Goal: Task Accomplishment & Management: Use online tool/utility

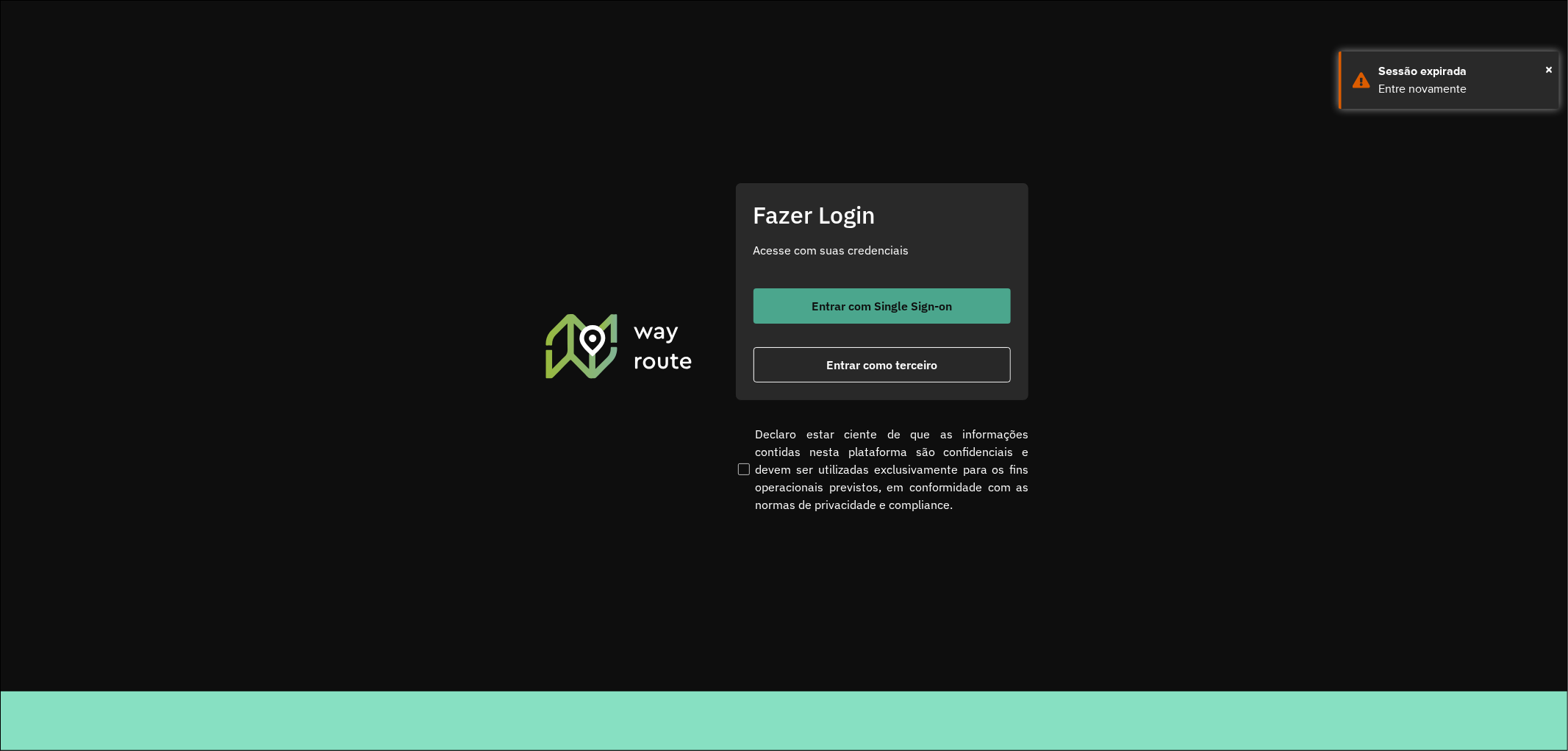
click at [856, 300] on span "Entrar com Single Sign-on" at bounding box center [881, 306] width 140 height 12
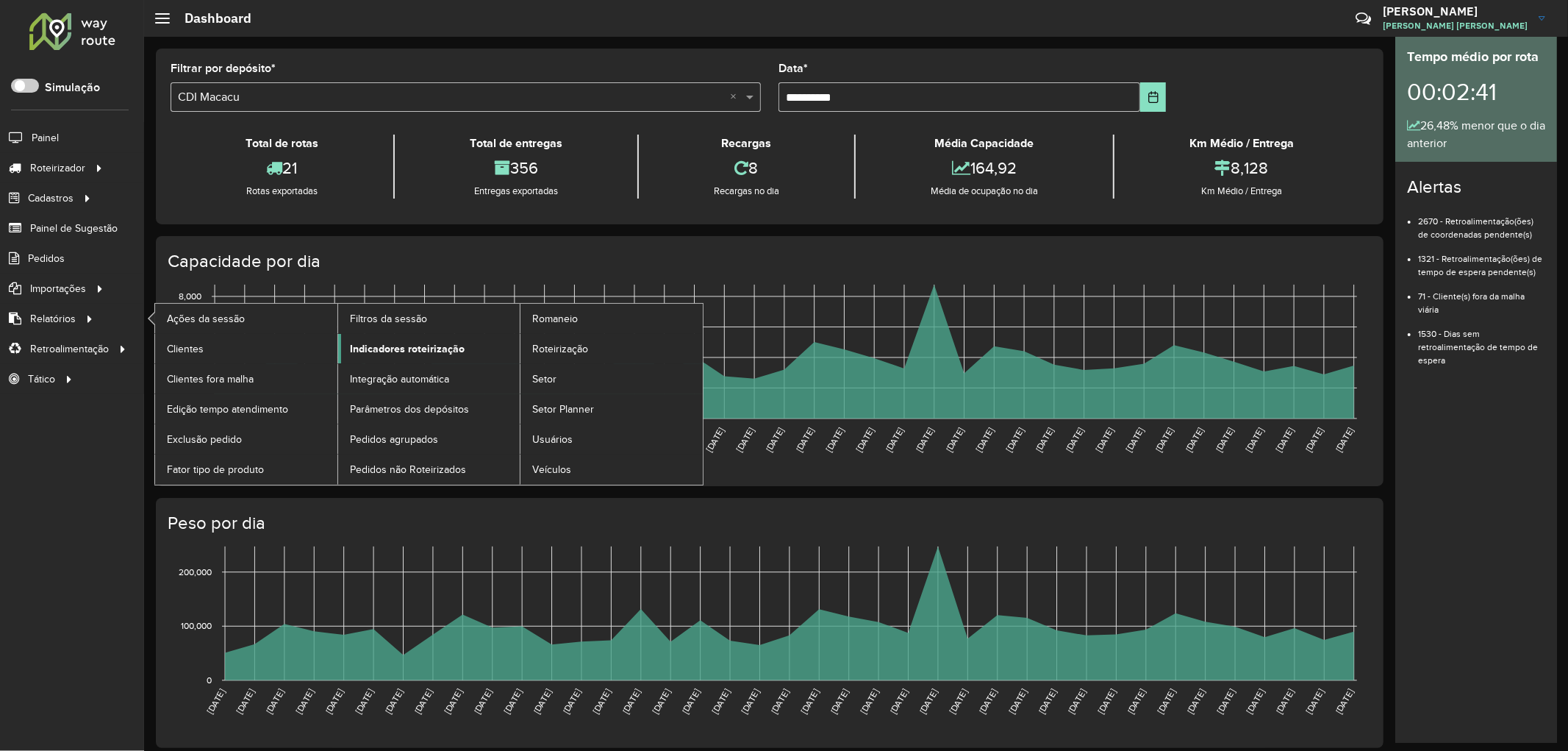
click at [388, 351] on span "Indicadores roteirização" at bounding box center [407, 349] width 114 height 15
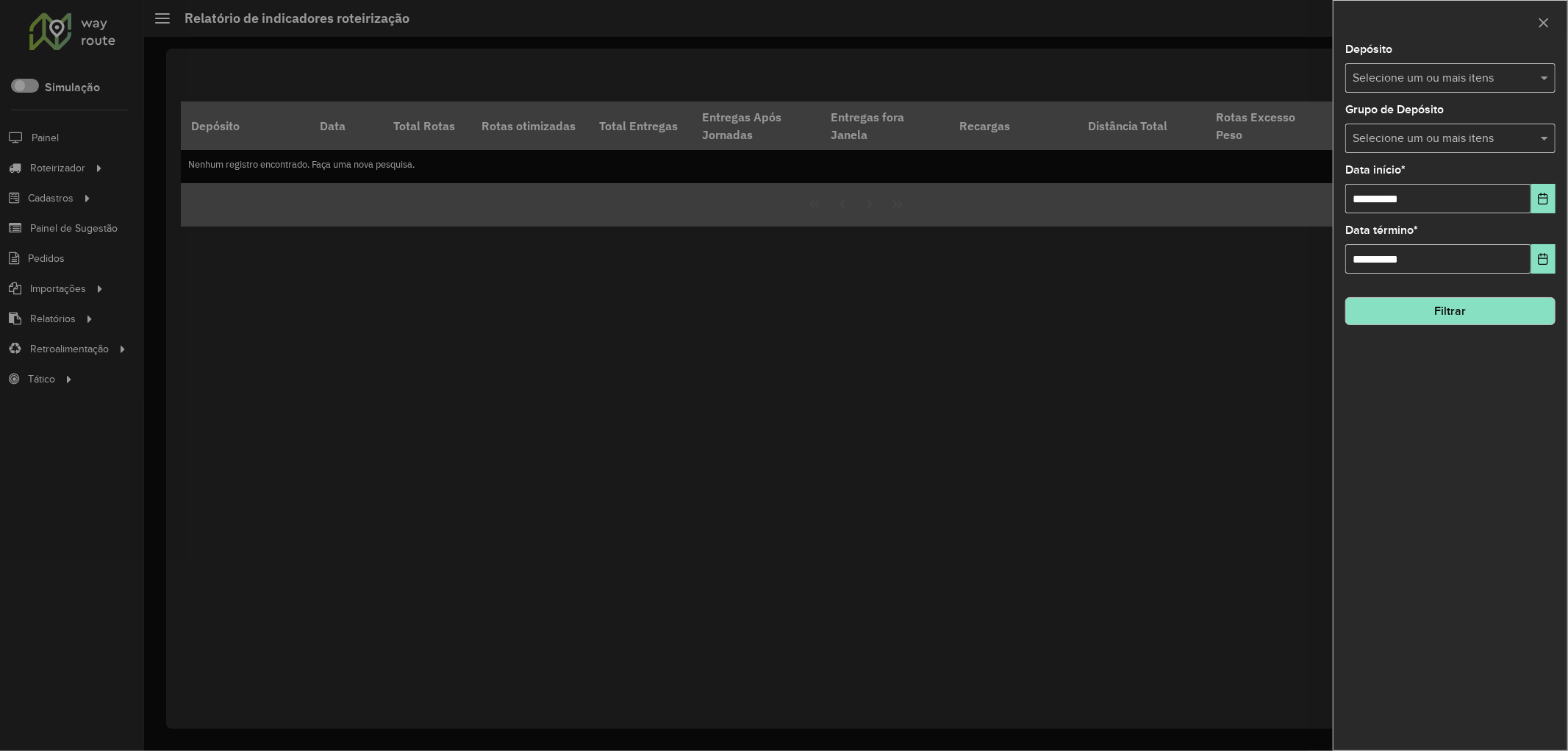
click at [1404, 136] on input "text" at bounding box center [1443, 139] width 188 height 18
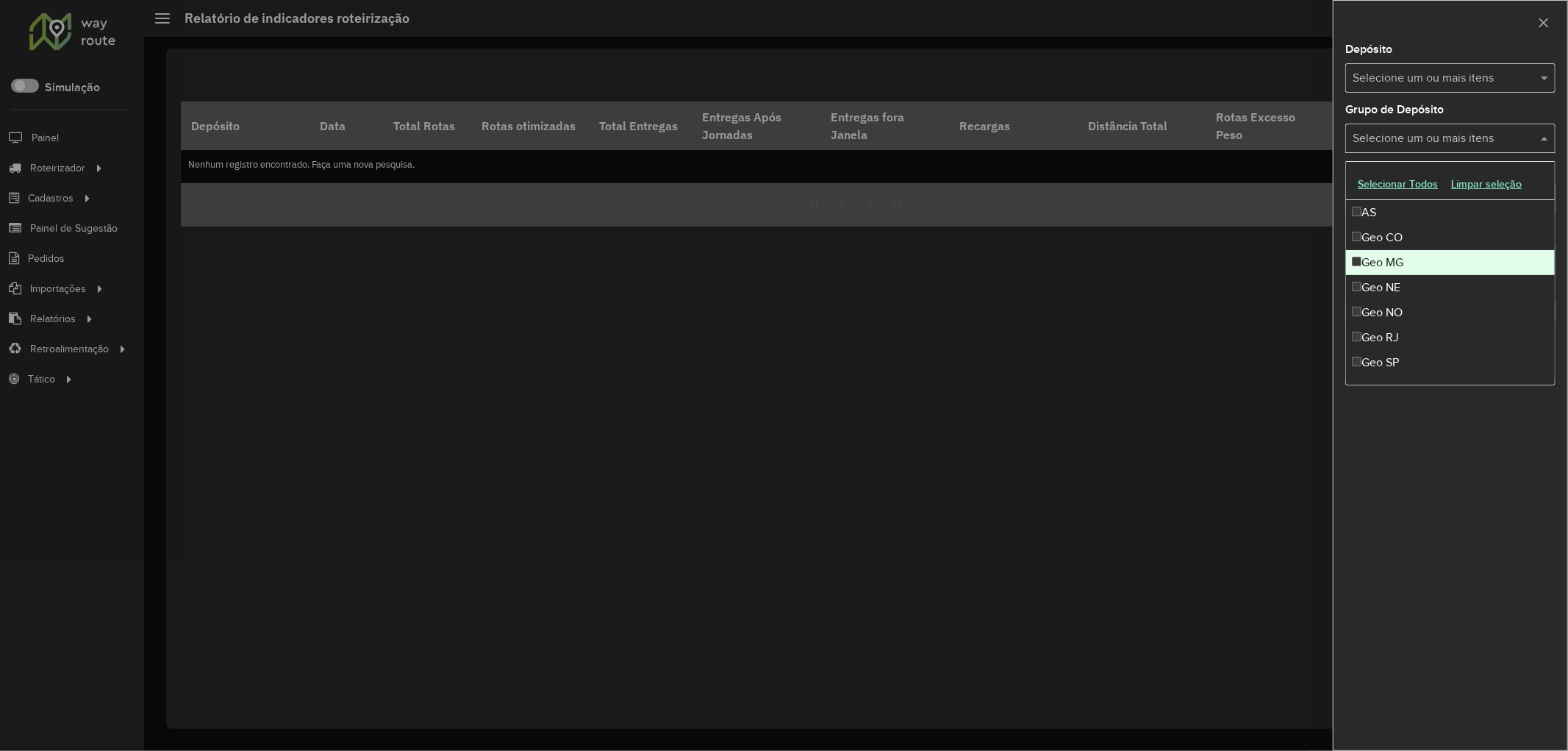
click at [1407, 266] on div "Geo MG" at bounding box center [1450, 262] width 208 height 25
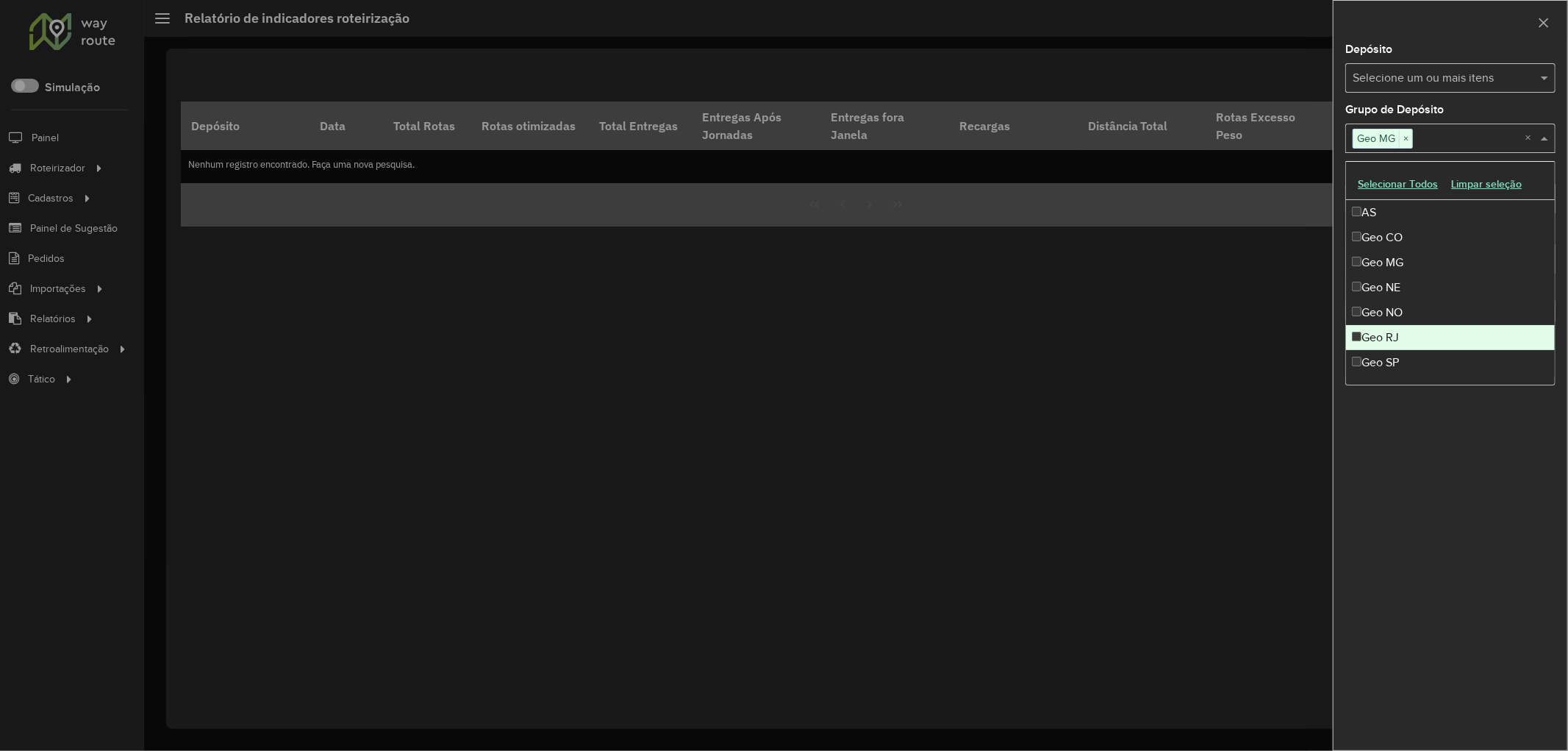
click at [1399, 335] on div "Geo RJ" at bounding box center [1450, 337] width 208 height 25
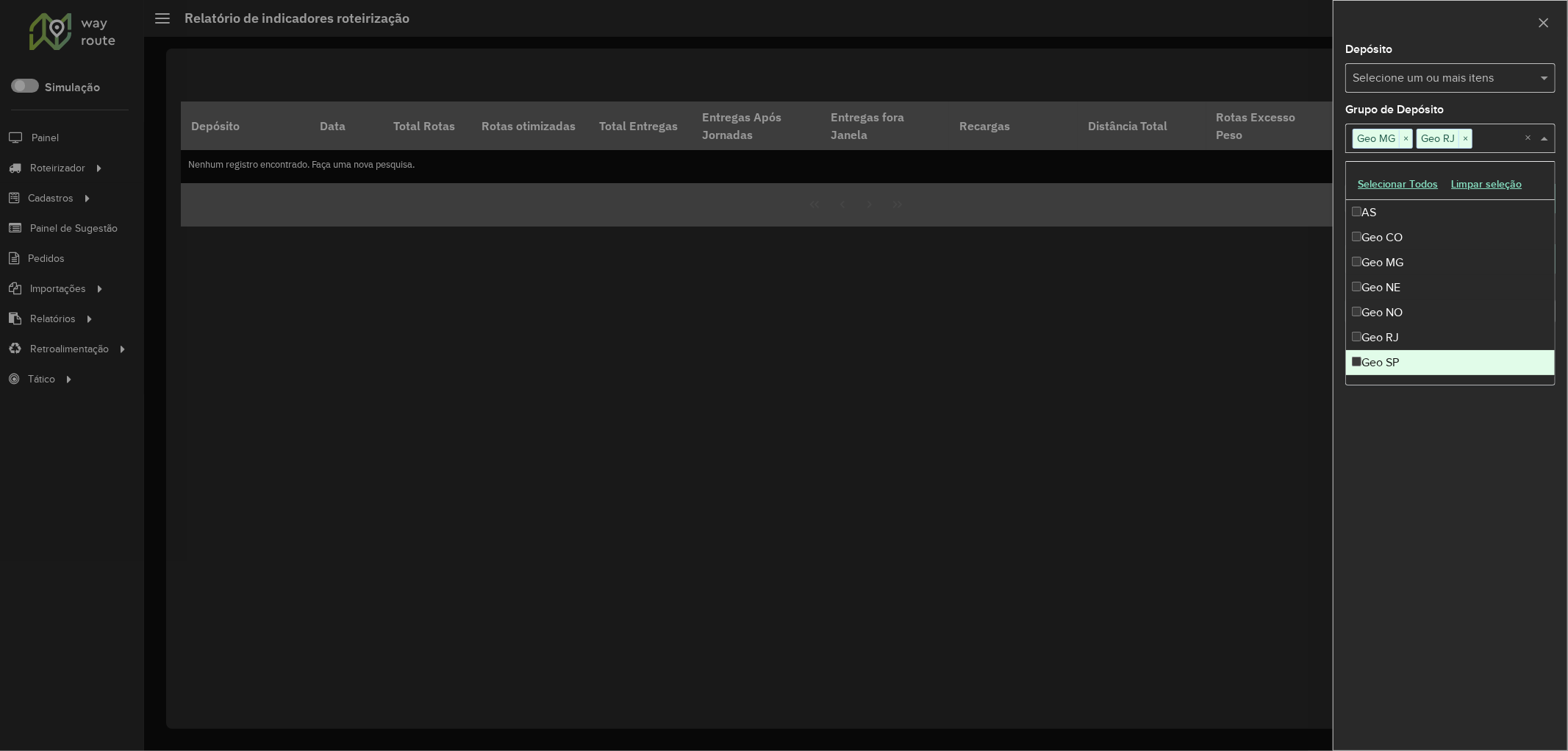
click at [1397, 358] on div "Geo SP" at bounding box center [1450, 363] width 208 height 25
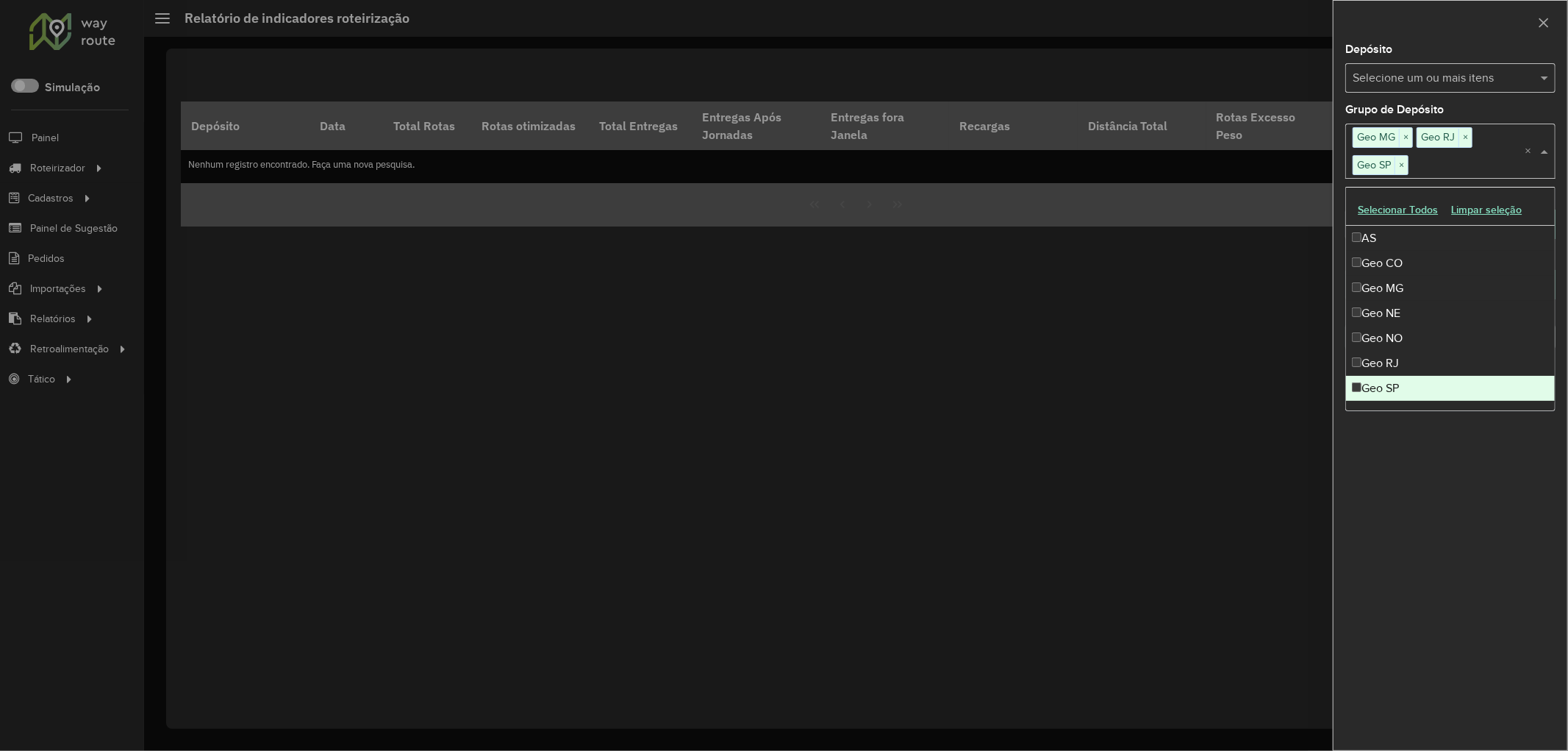
click at [1430, 491] on div "**********" at bounding box center [1450, 397] width 233 height 706
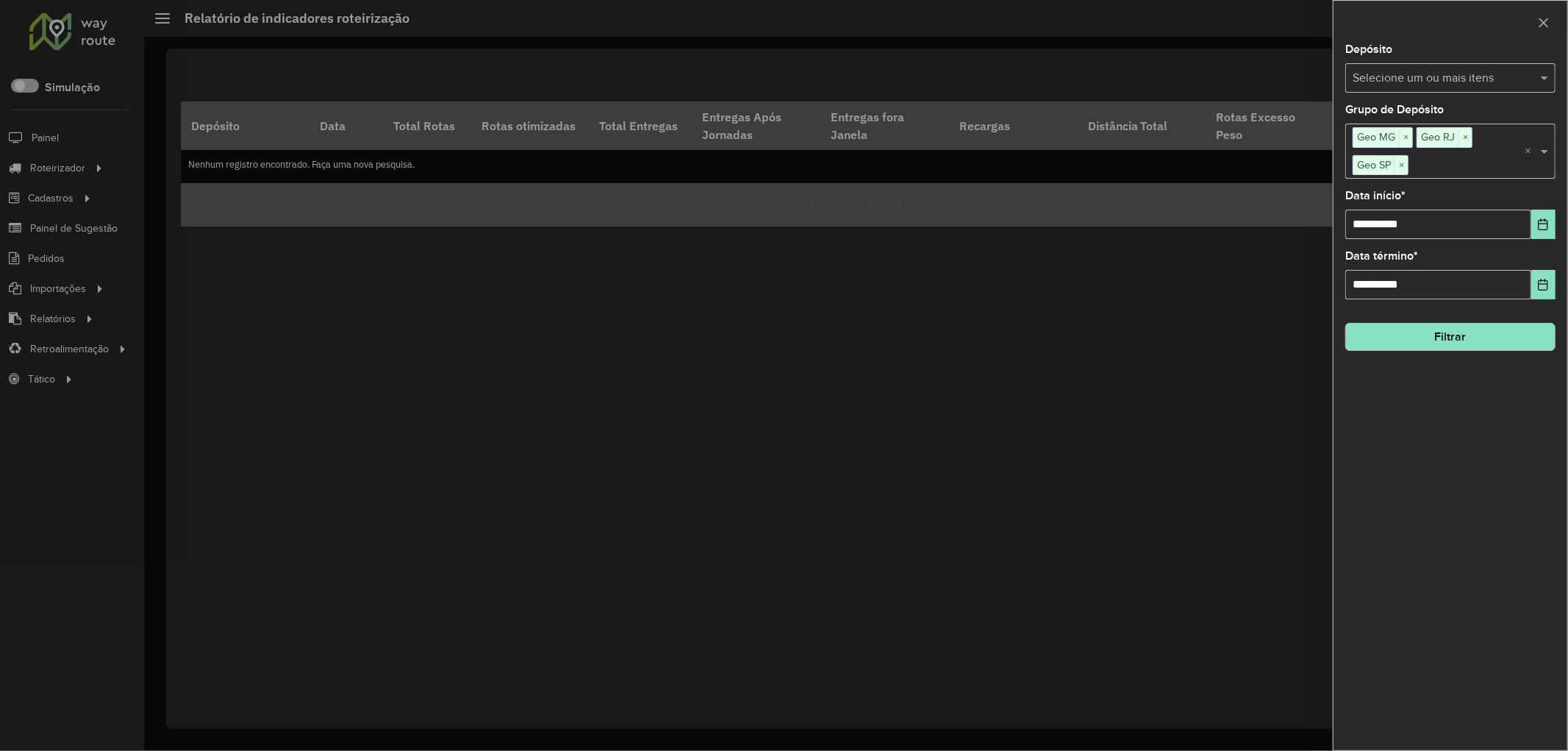
click at [1476, 333] on button "Filtrar" at bounding box center [1450, 337] width 210 height 28
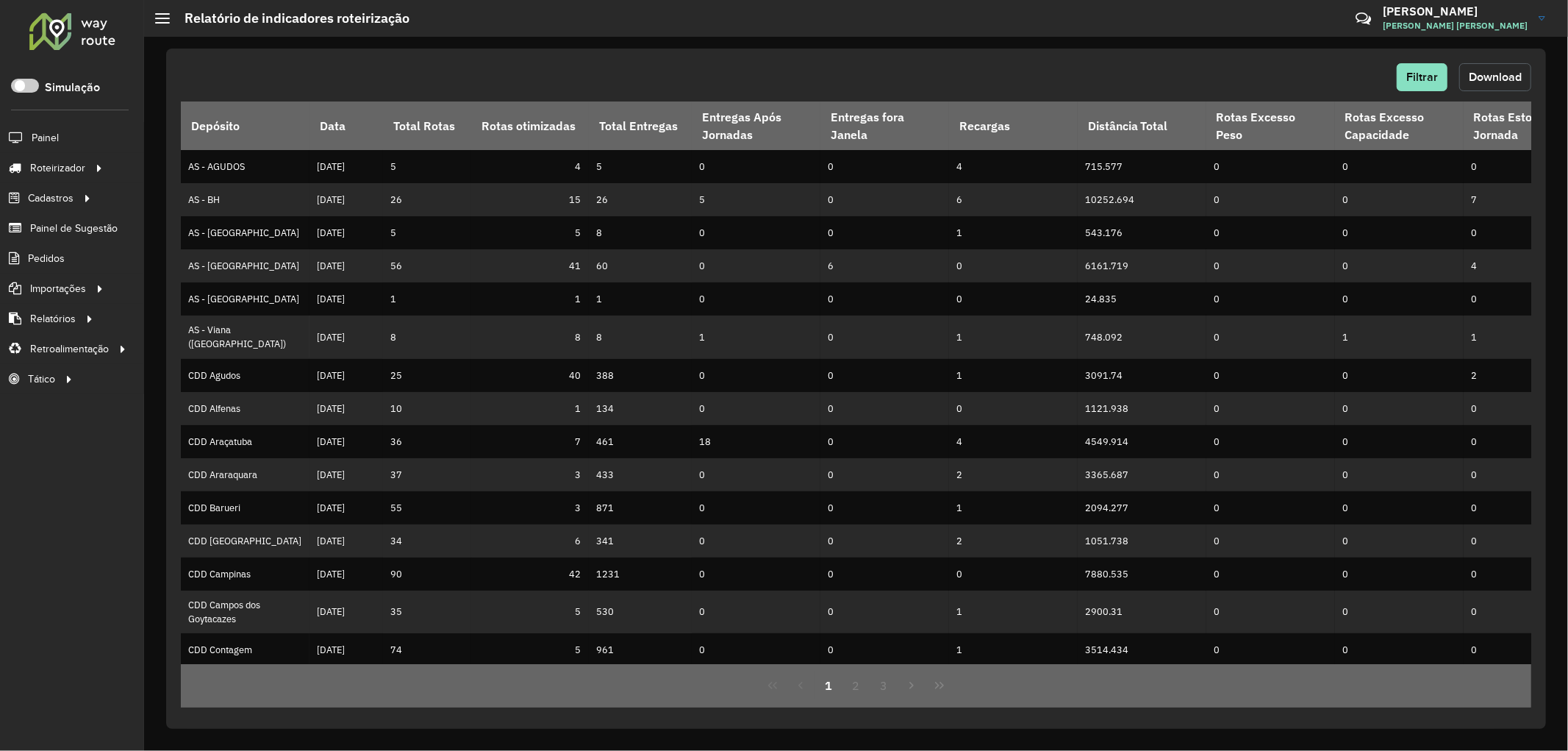
click at [1510, 71] on span "Download" at bounding box center [1494, 76] width 53 height 12
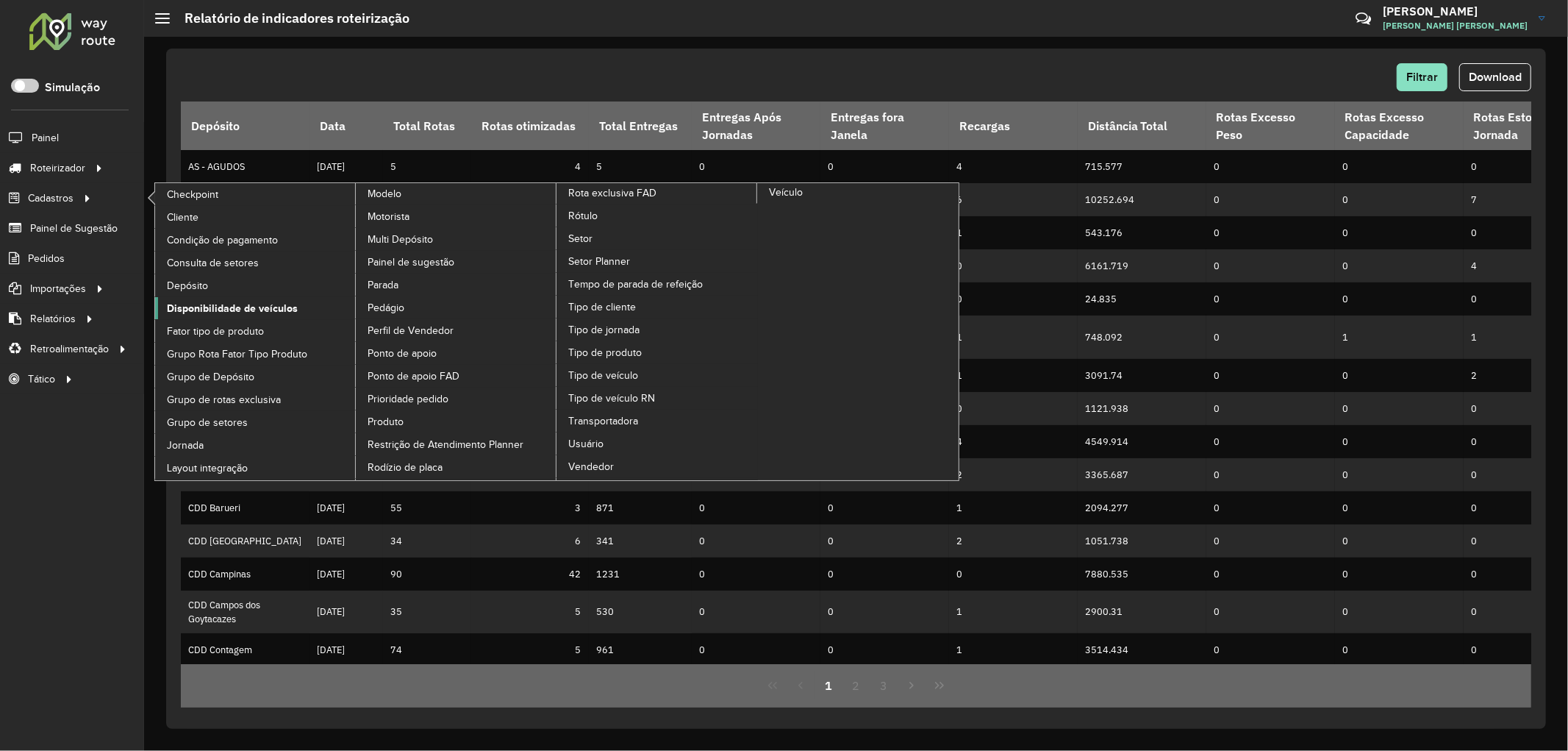
click at [236, 307] on span "Disponibilidade de veículos" at bounding box center [232, 308] width 131 height 15
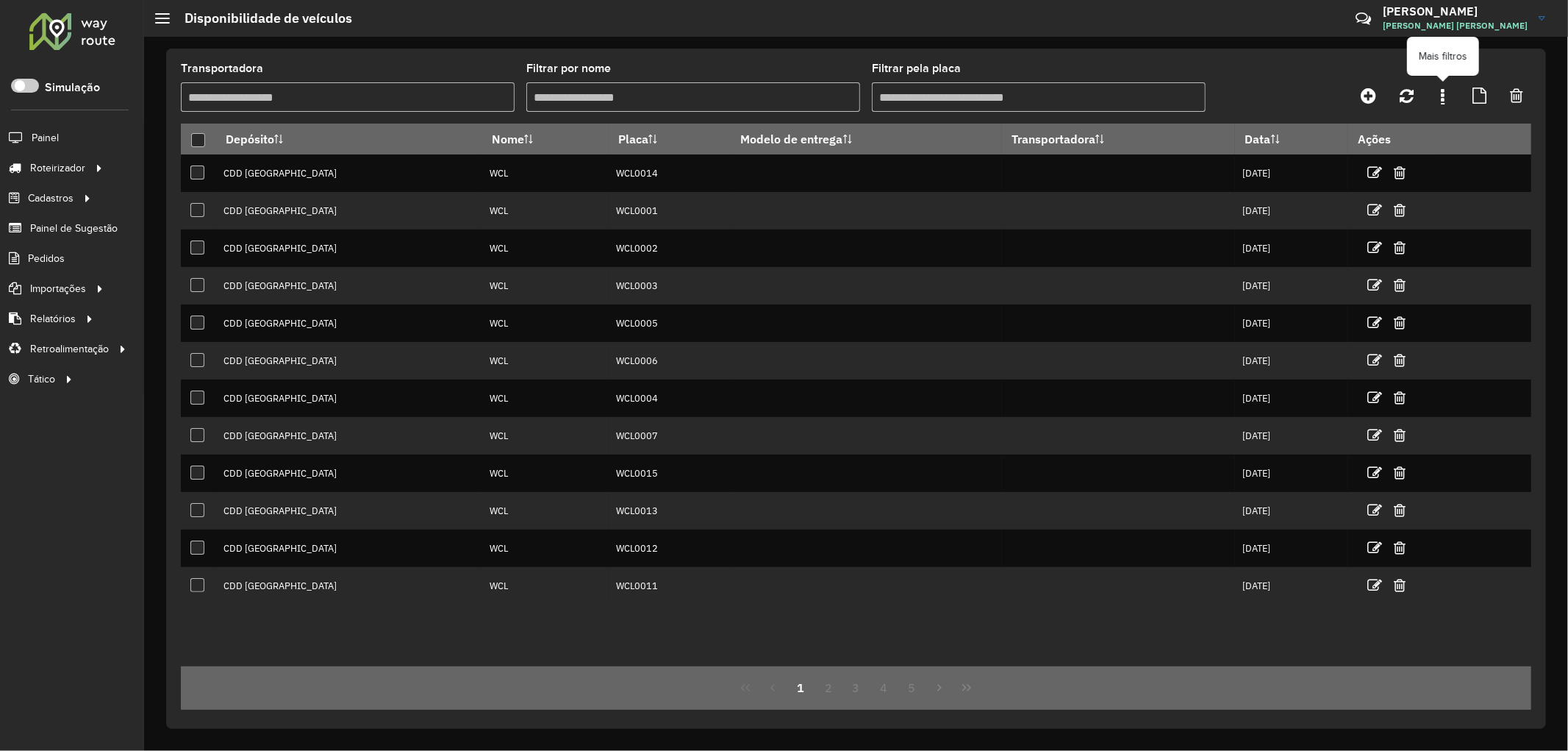
click at [1450, 91] on link at bounding box center [1443, 96] width 29 height 27
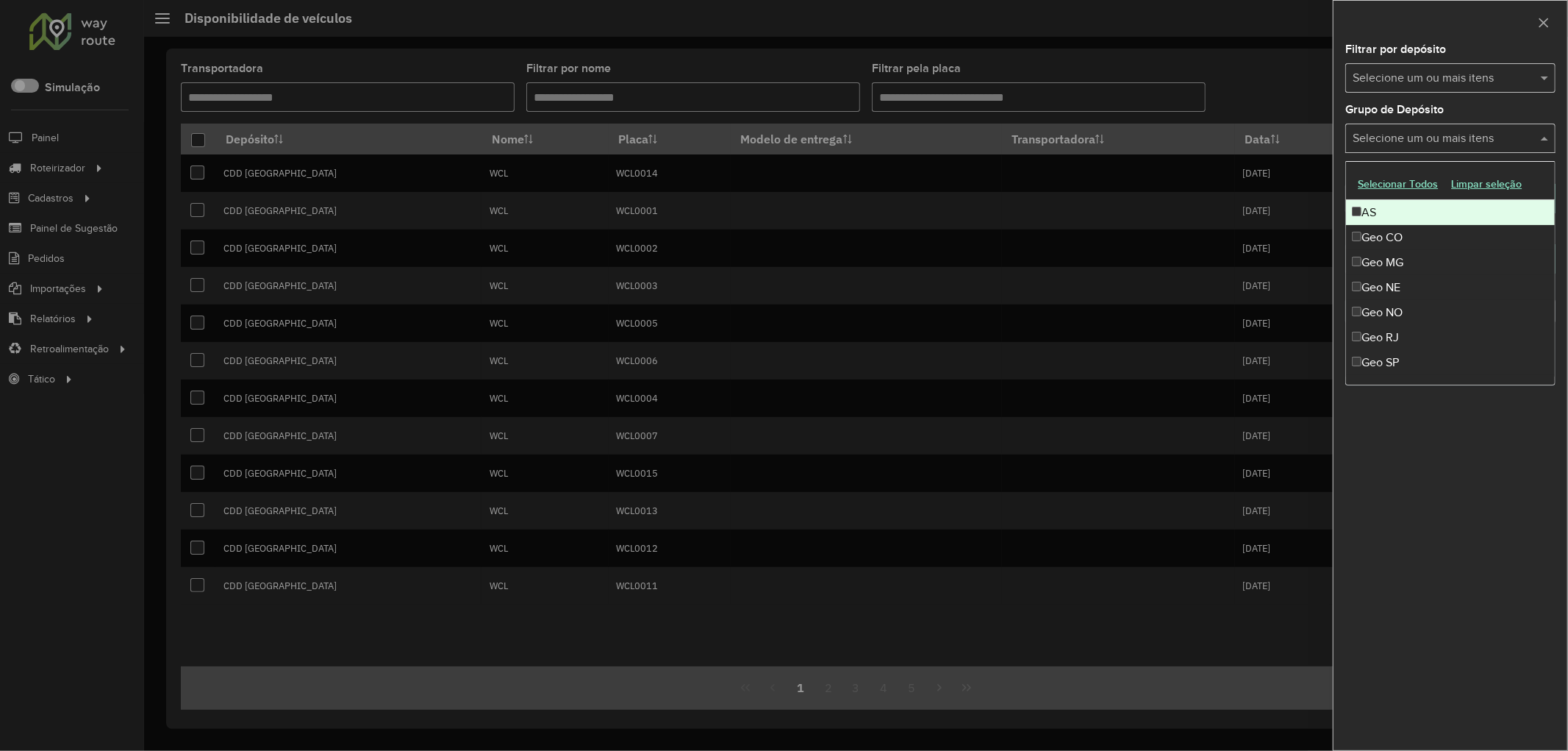
click at [1404, 146] on input "text" at bounding box center [1443, 139] width 188 height 18
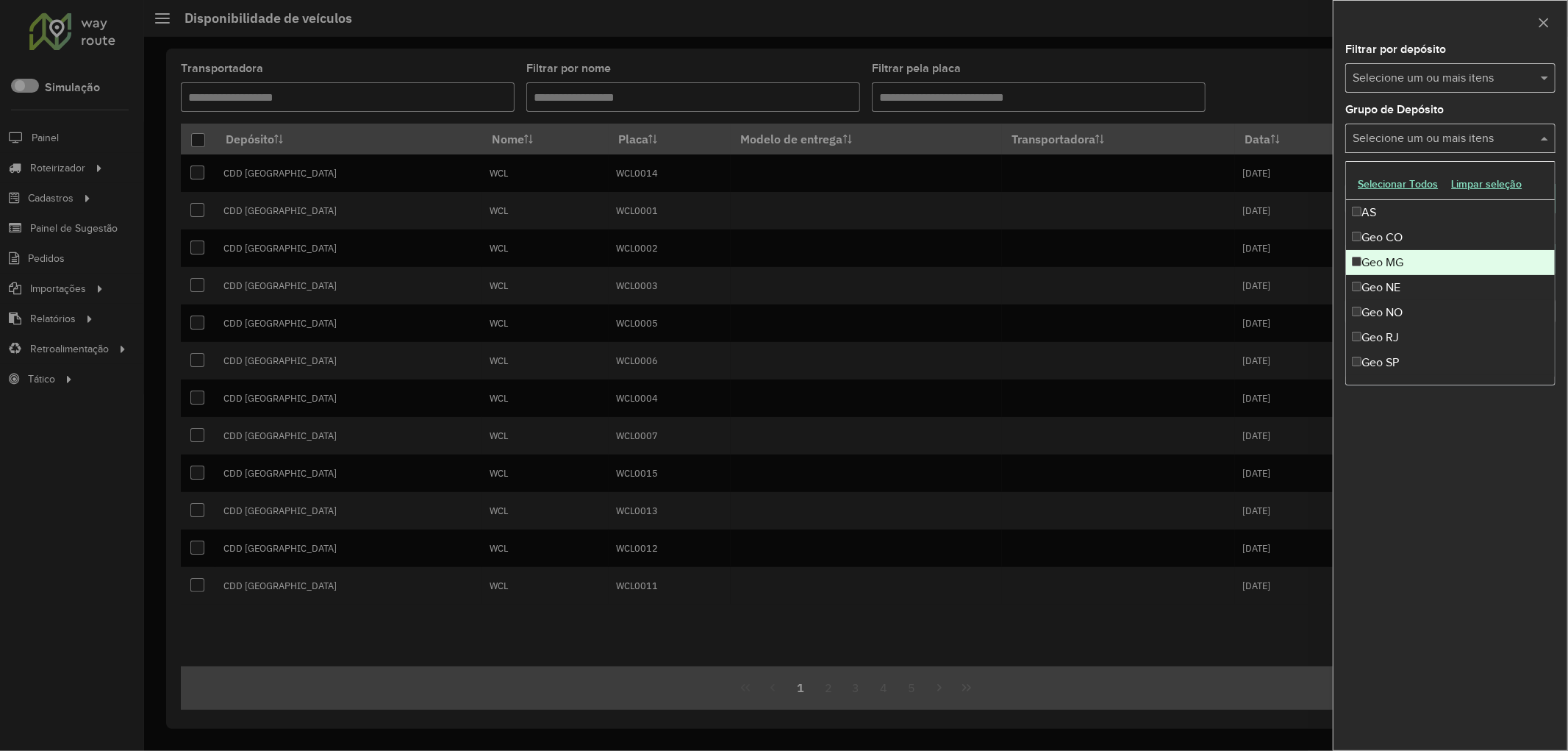
click at [1412, 268] on div "Geo MG" at bounding box center [1450, 262] width 208 height 25
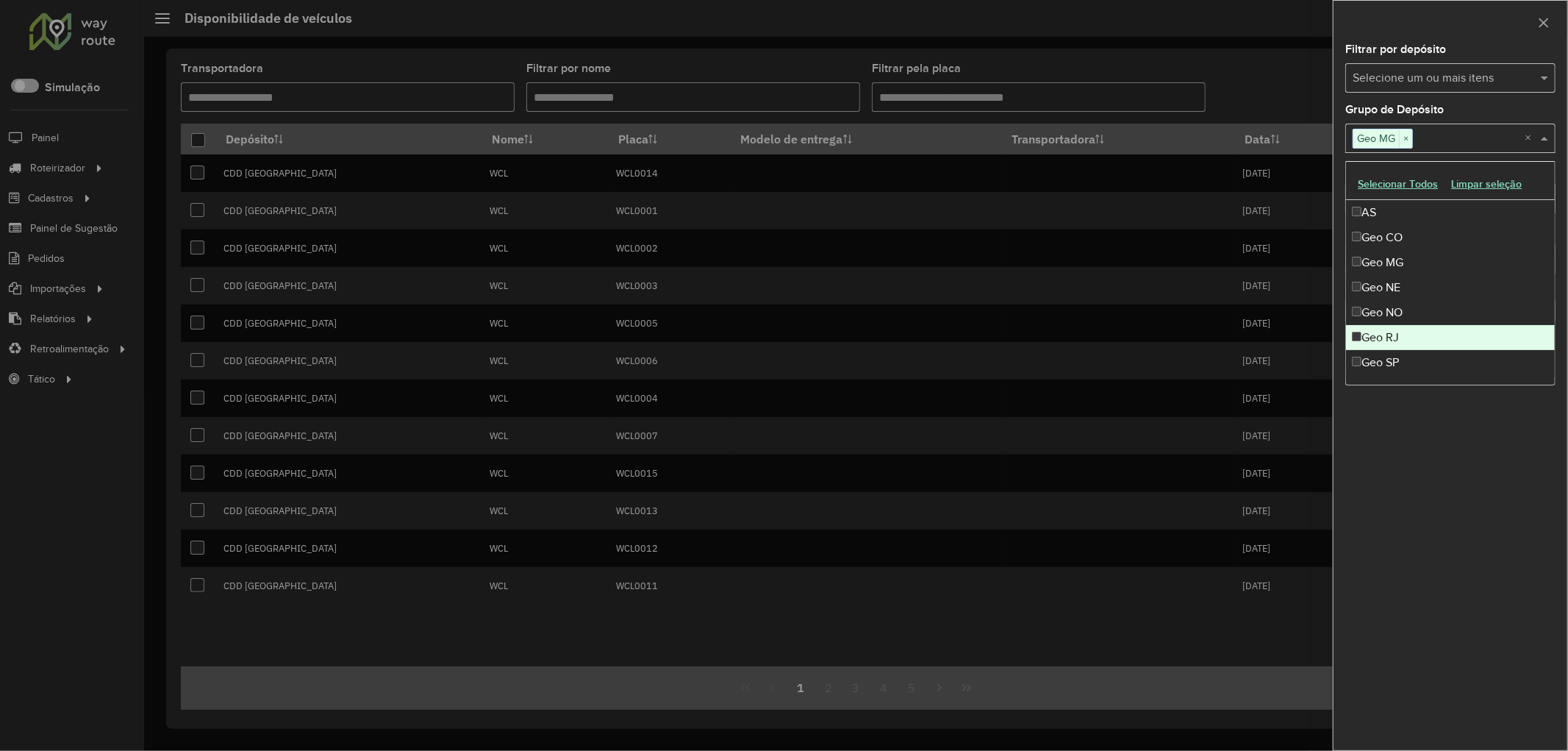
click at [1407, 346] on div "Geo RJ" at bounding box center [1450, 337] width 208 height 25
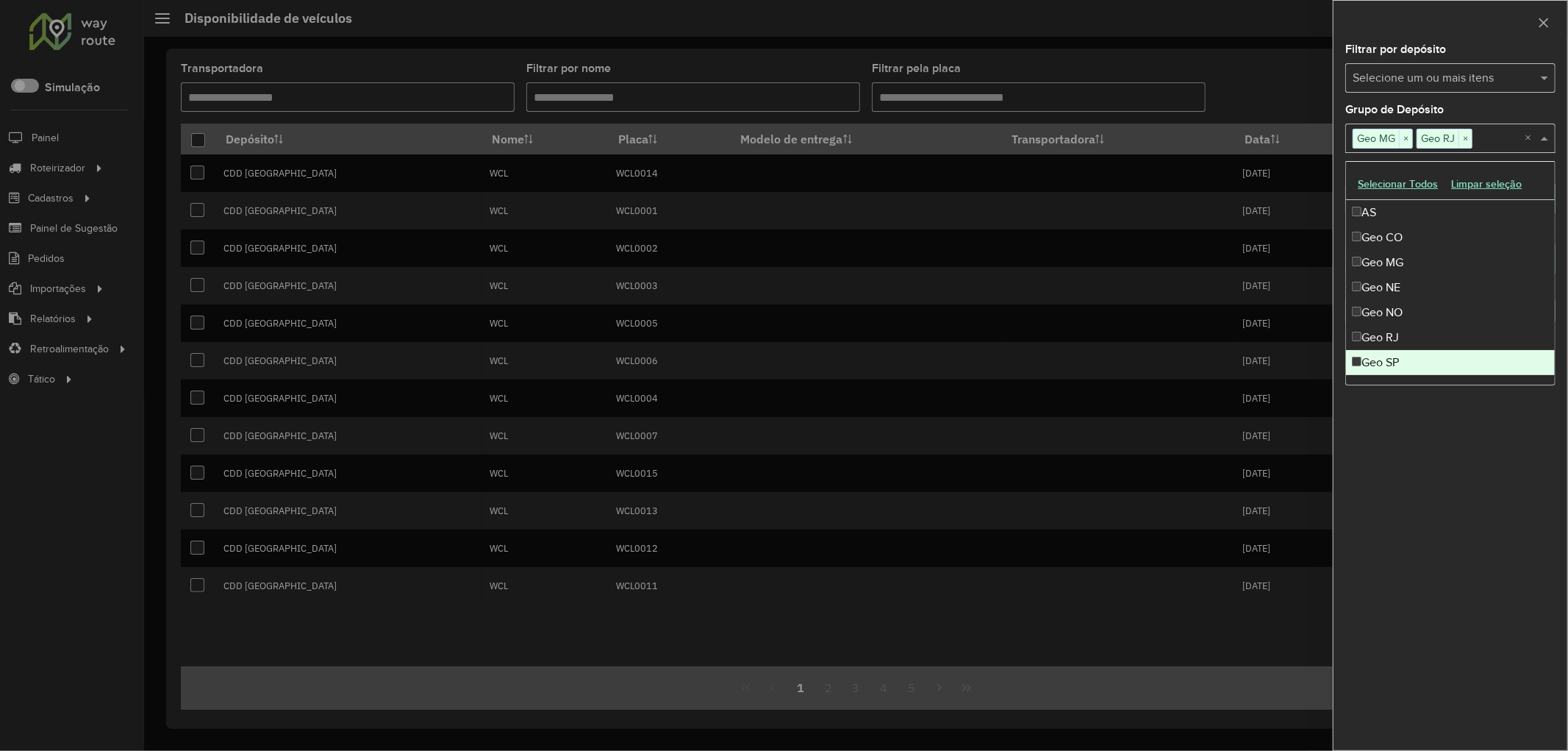
click at [1406, 363] on div "Geo SP" at bounding box center [1450, 363] width 208 height 25
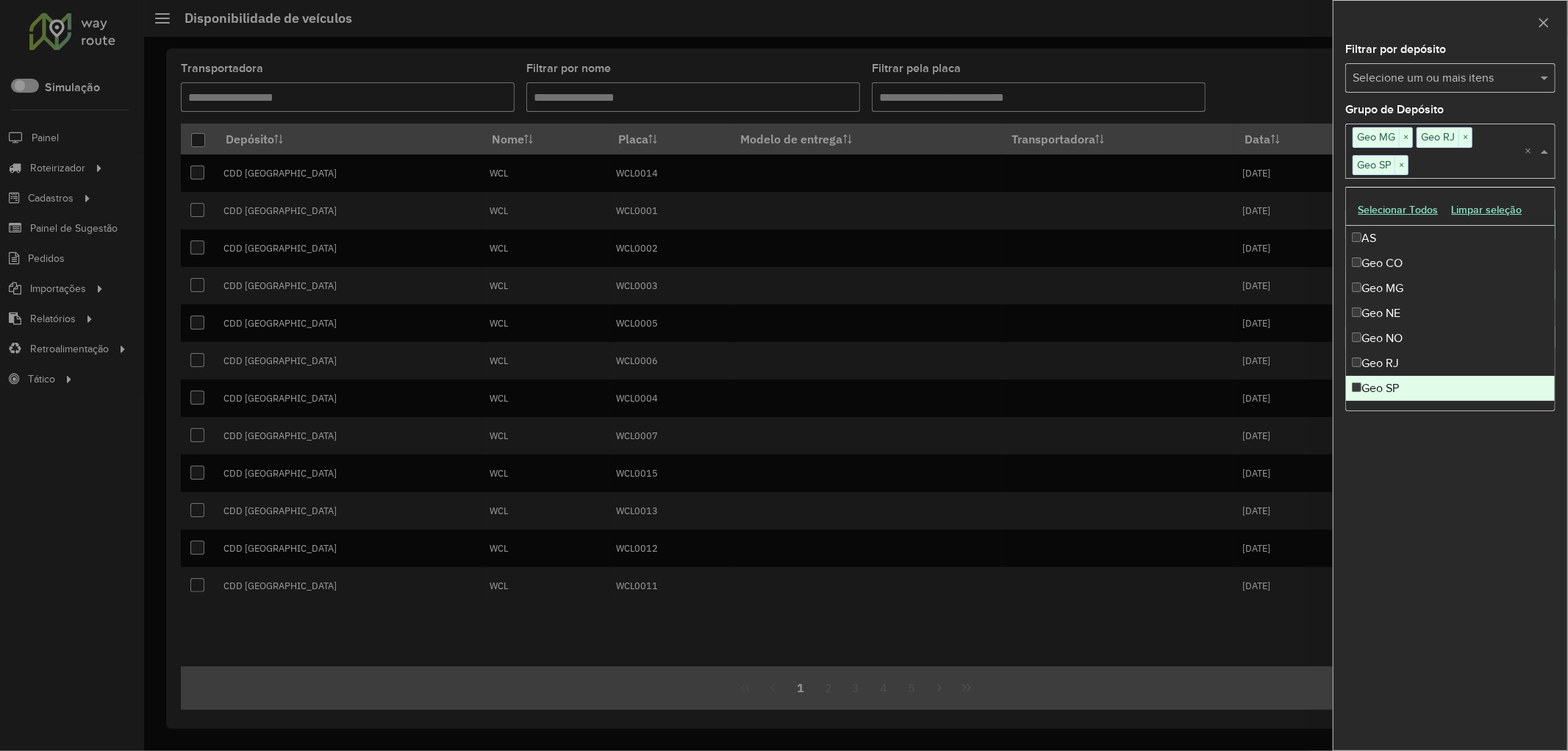
click at [1470, 519] on div "**********" at bounding box center [1450, 397] width 233 height 706
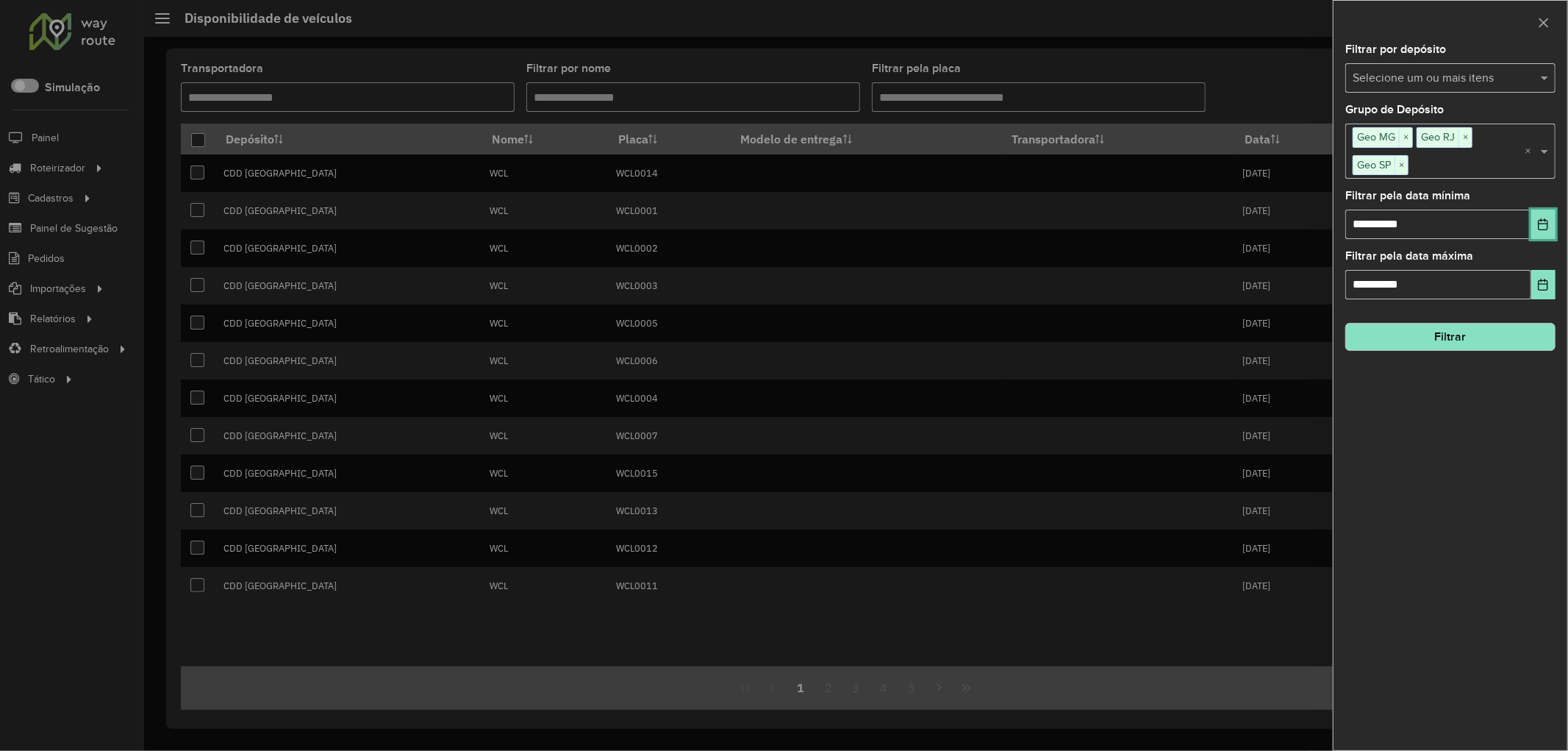
click at [1549, 231] on button "Choose Date" at bounding box center [1543, 224] width 24 height 29
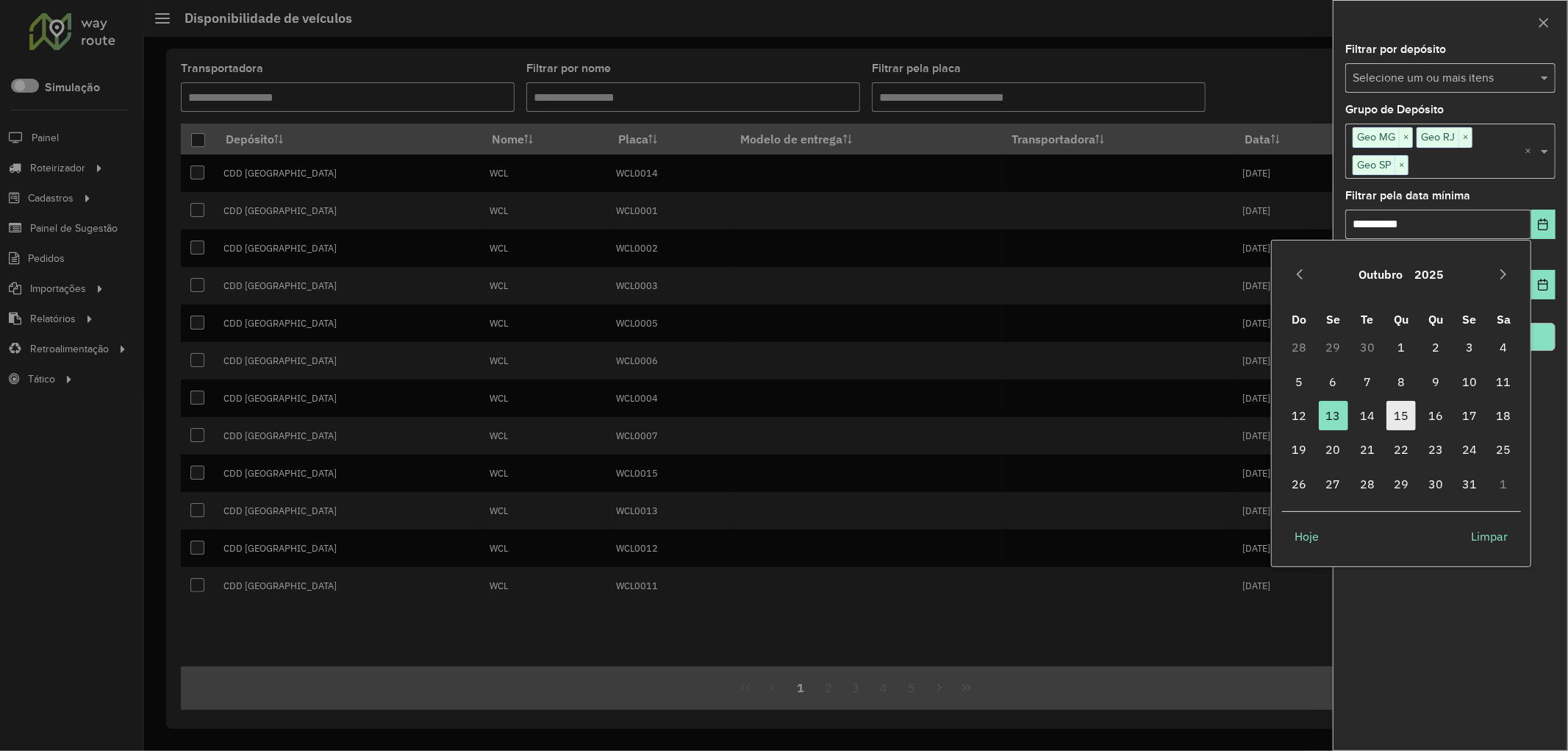
click at [1404, 408] on span "15" at bounding box center [1401, 415] width 29 height 29
type input "**********"
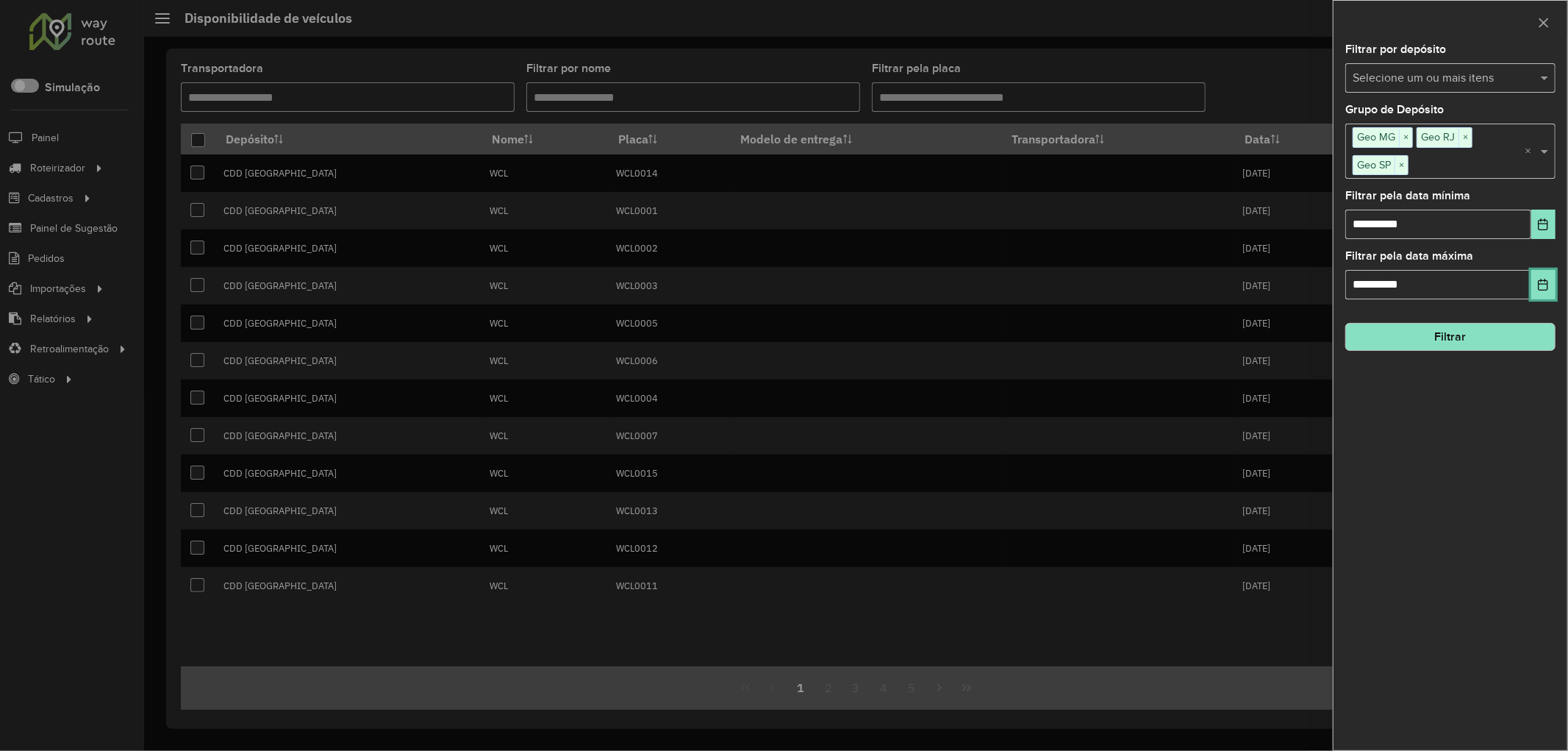
click at [1544, 291] on button "Choose Date" at bounding box center [1543, 285] width 24 height 29
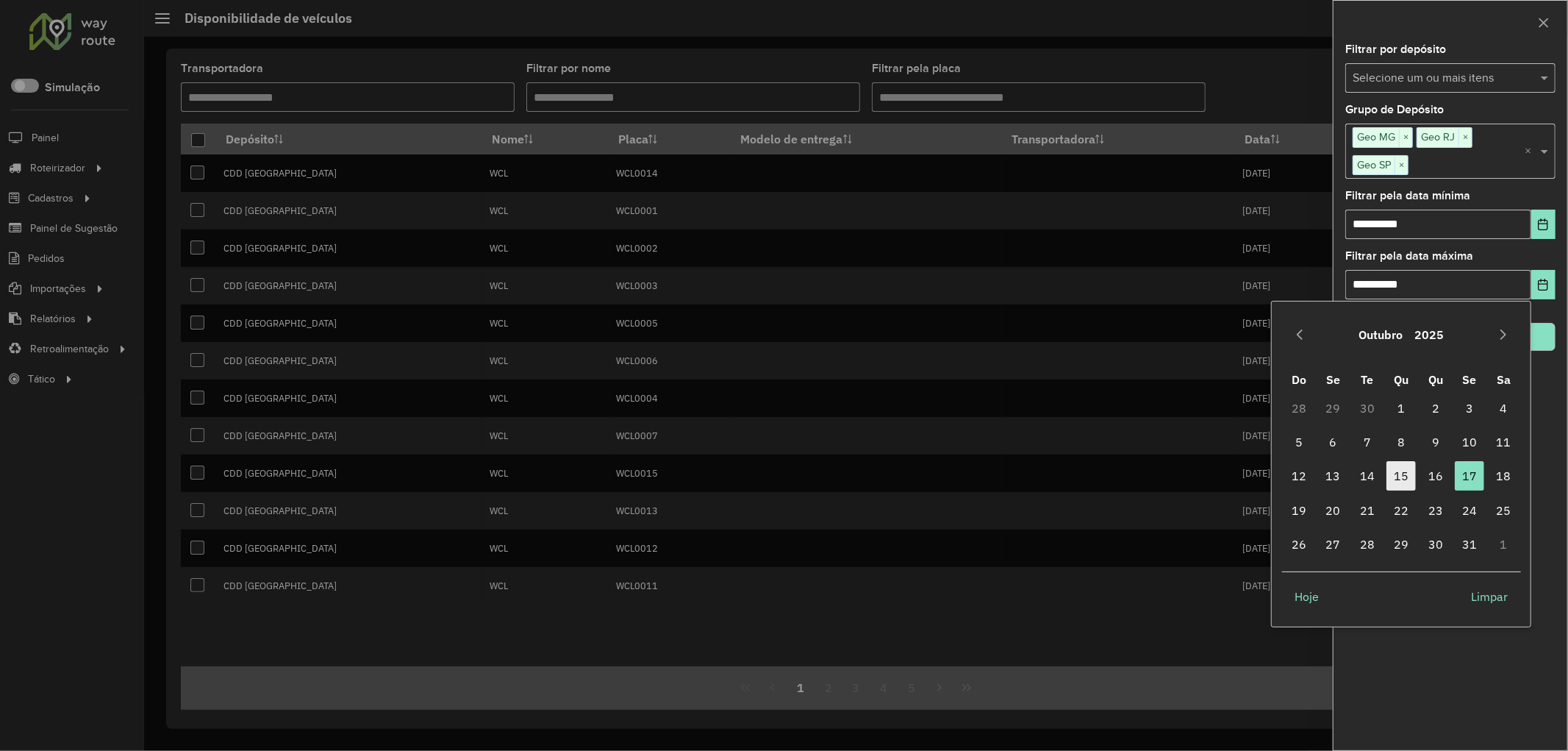
click at [1405, 472] on span "15" at bounding box center [1401, 475] width 29 height 29
type input "**********"
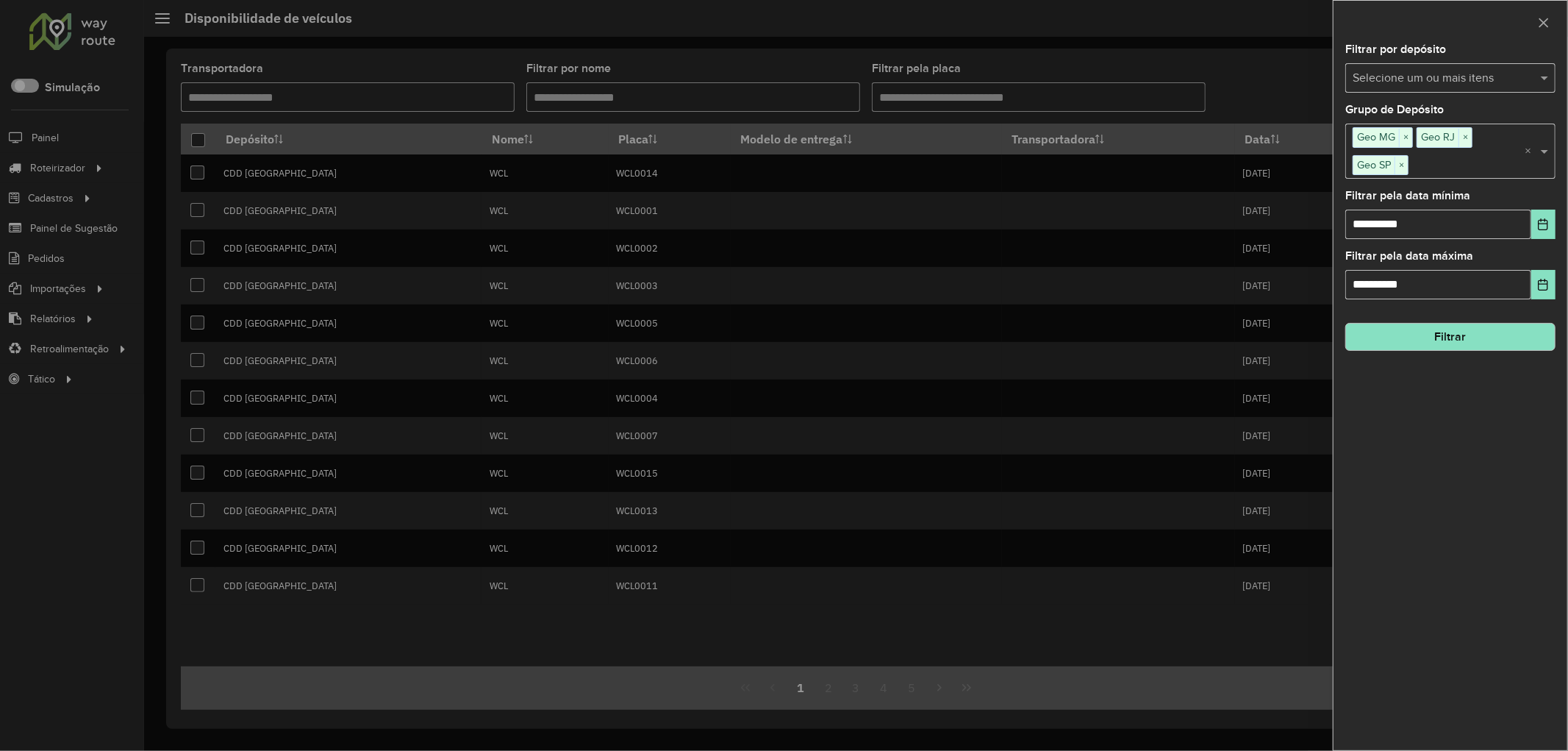
click at [1439, 409] on div "**********" at bounding box center [1450, 397] width 233 height 706
click at [1415, 339] on button "Filtrar" at bounding box center [1450, 337] width 210 height 28
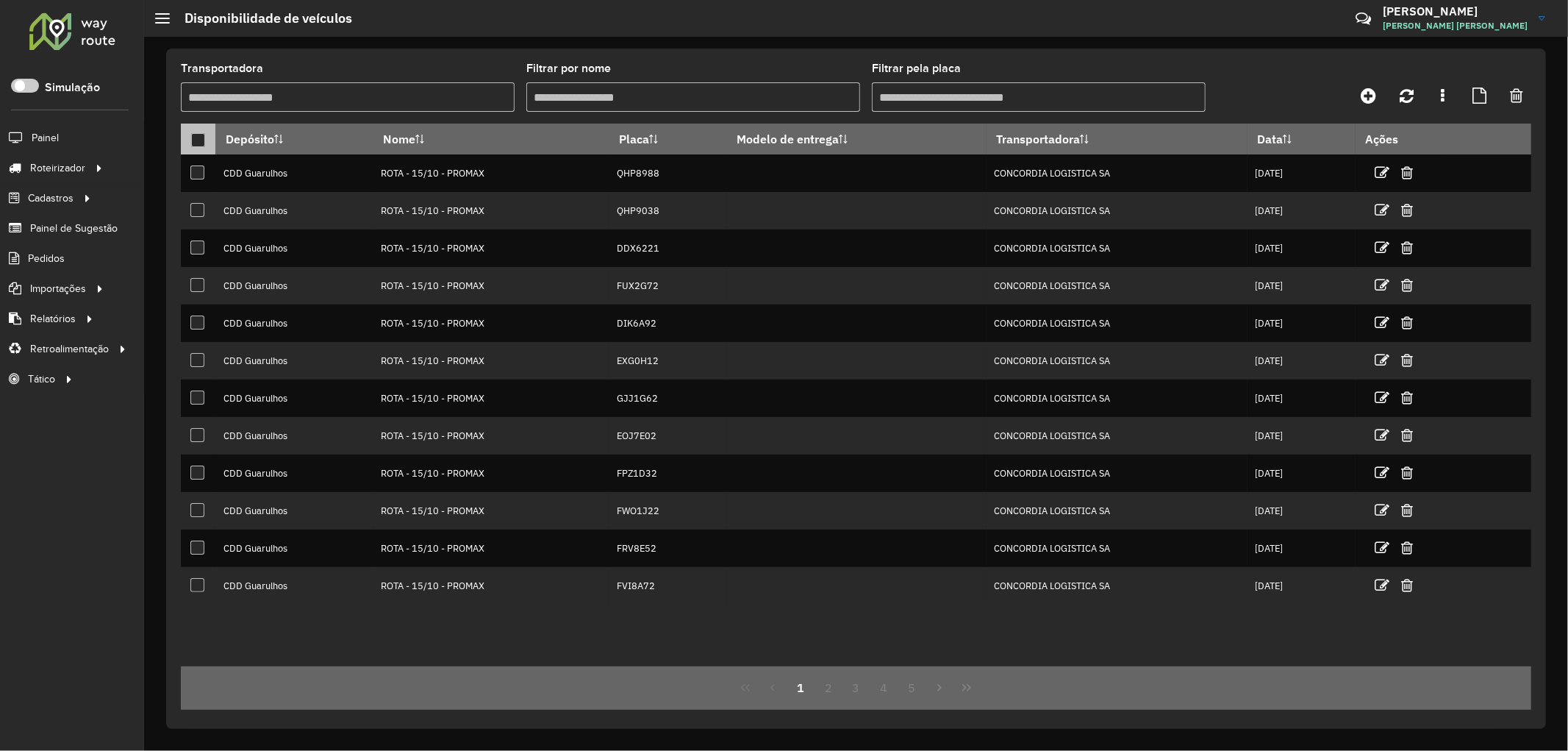
click at [203, 143] on div at bounding box center [198, 139] width 14 height 14
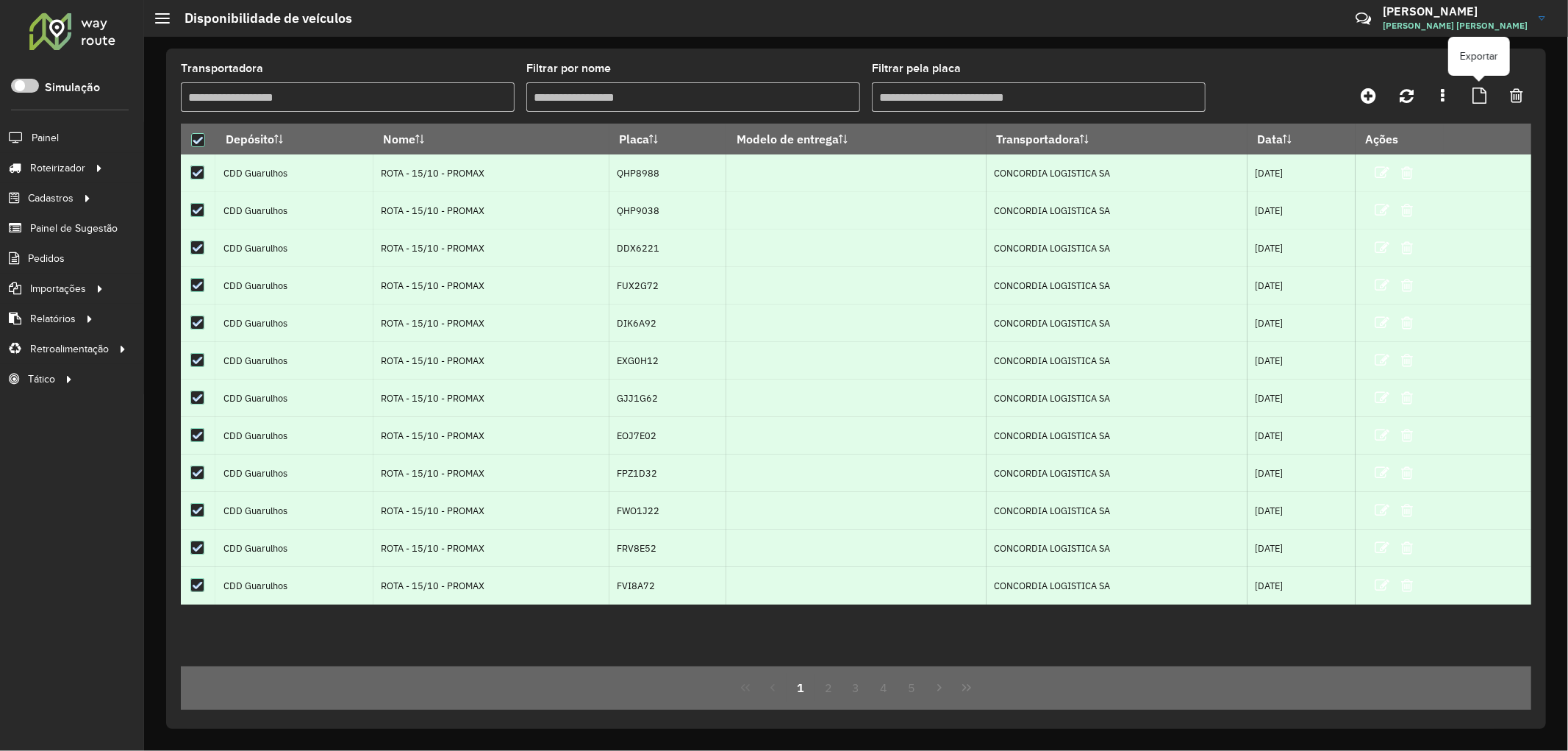
click at [1483, 88] on icon at bounding box center [1479, 96] width 14 height 16
